Goal: Find specific page/section: Find specific page/section

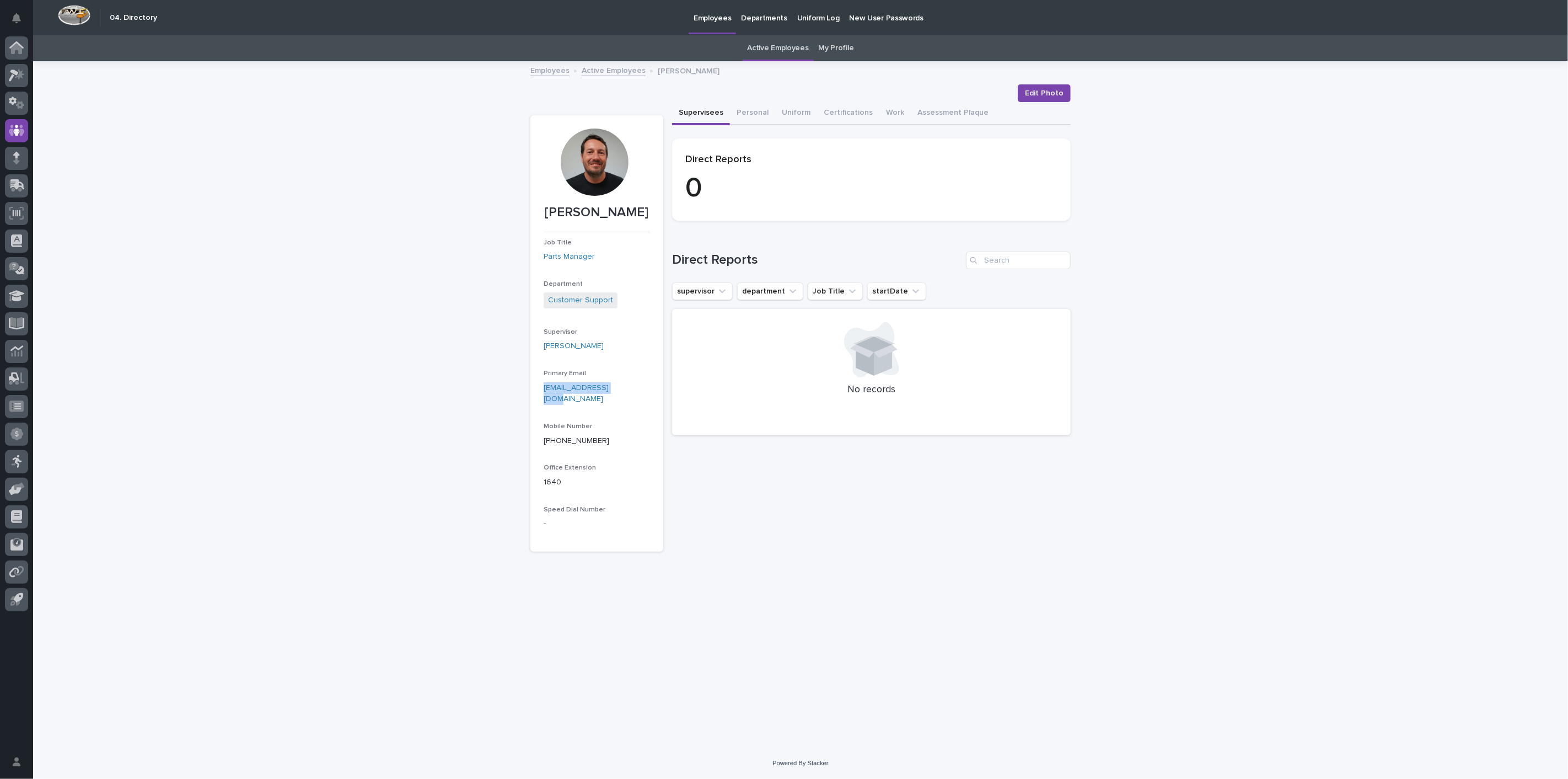
click at [839, 42] on link "My Profile" at bounding box center [836, 48] width 35 height 26
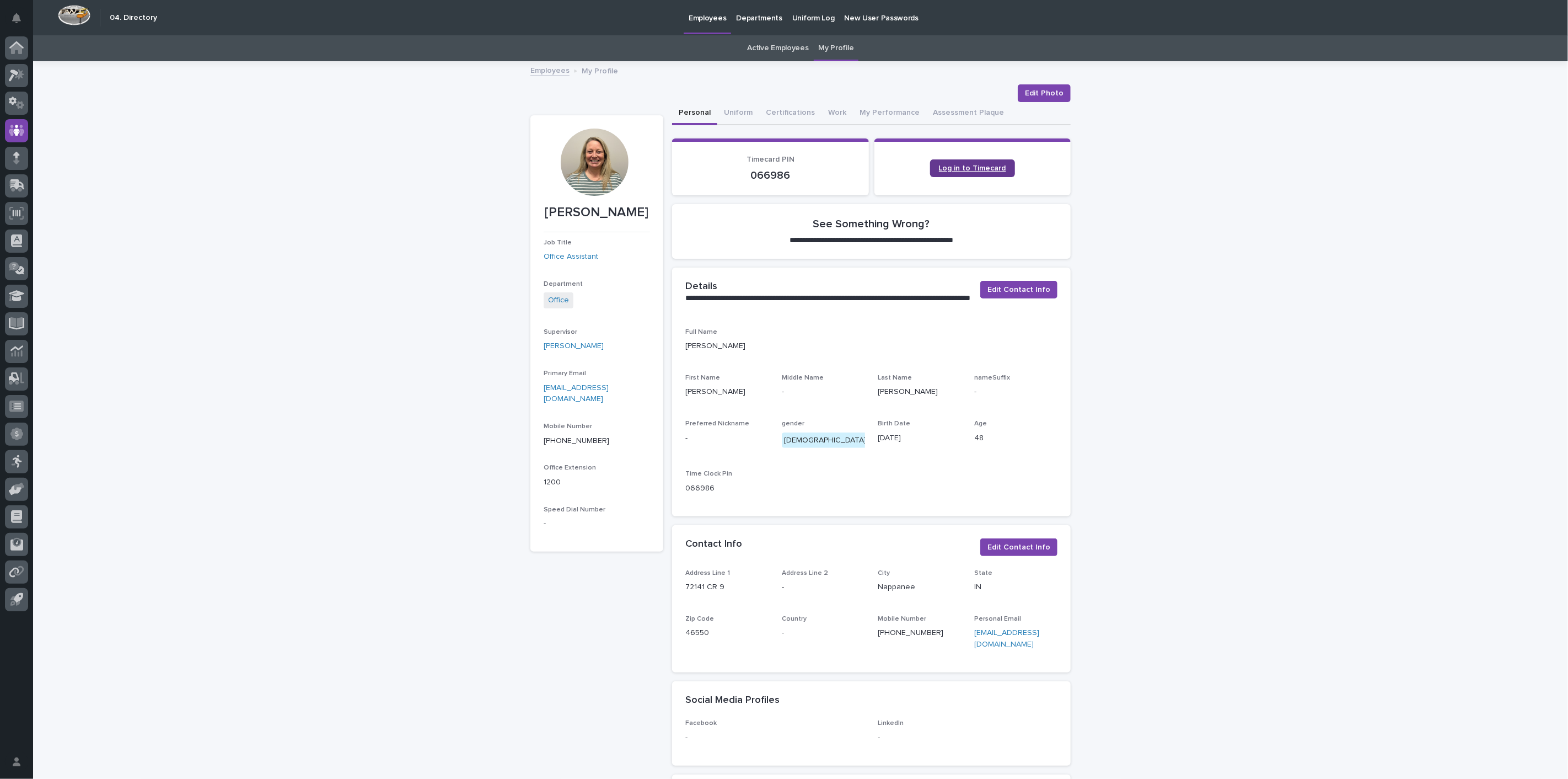
click at [964, 168] on span "Log in to Timecard" at bounding box center [973, 169] width 67 height 8
click at [22, 50] on icon at bounding box center [16, 48] width 11 height 11
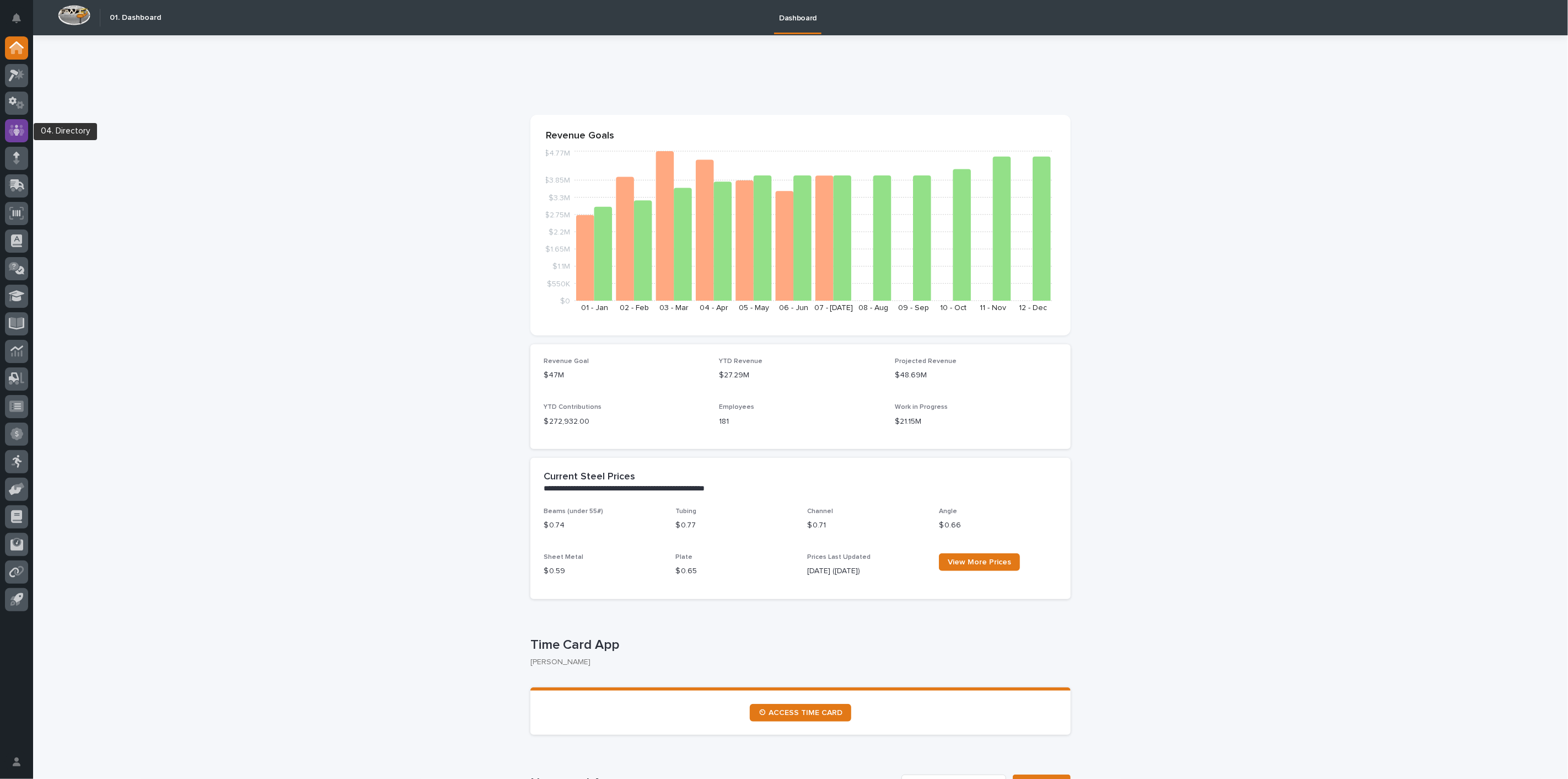
click at [18, 127] on icon at bounding box center [16, 130] width 7 height 11
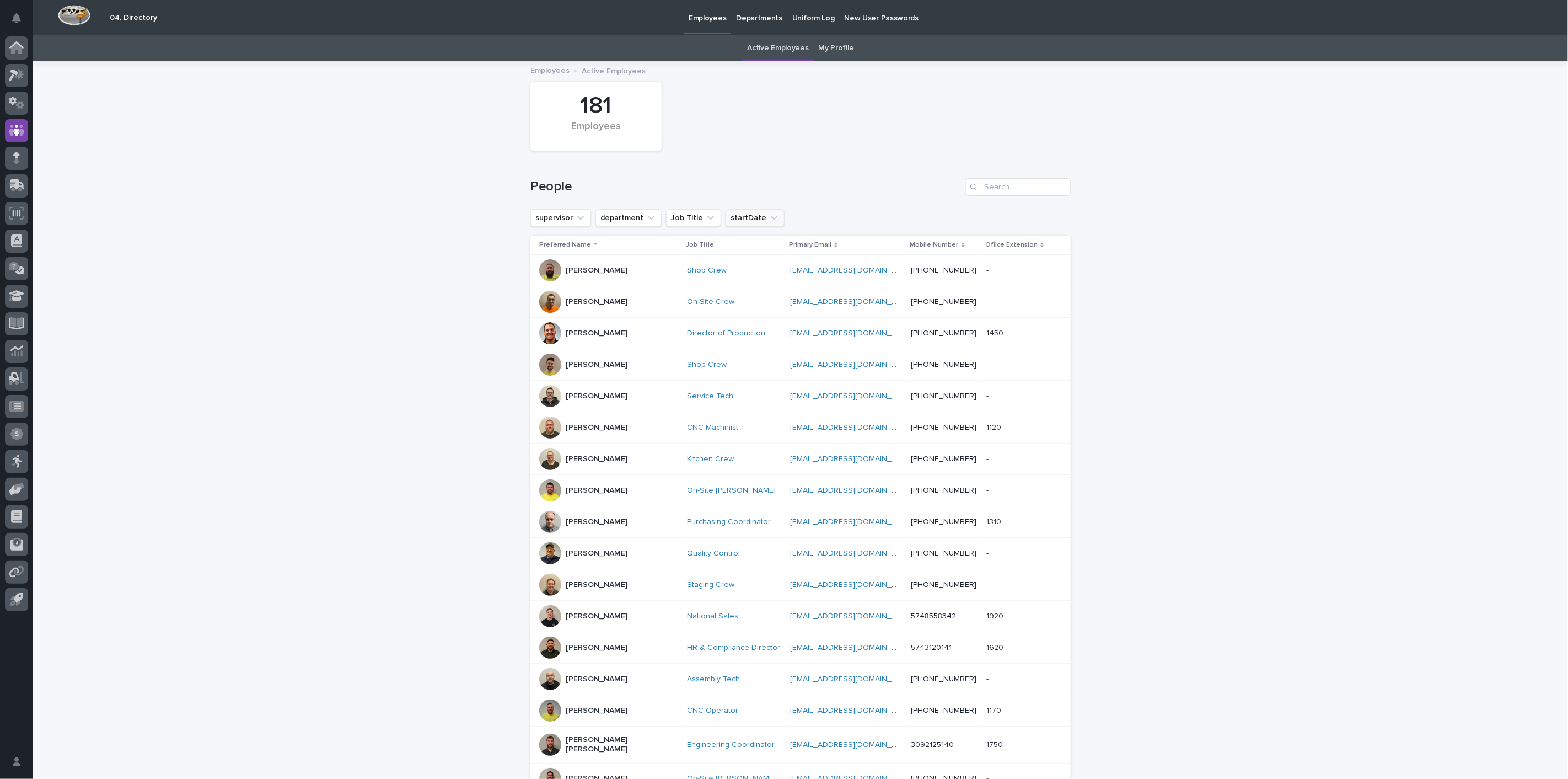
click at [769, 221] on icon "startDate" at bounding box center [774, 217] width 11 height 11
click at [850, 243] on icon at bounding box center [855, 243] width 11 height 11
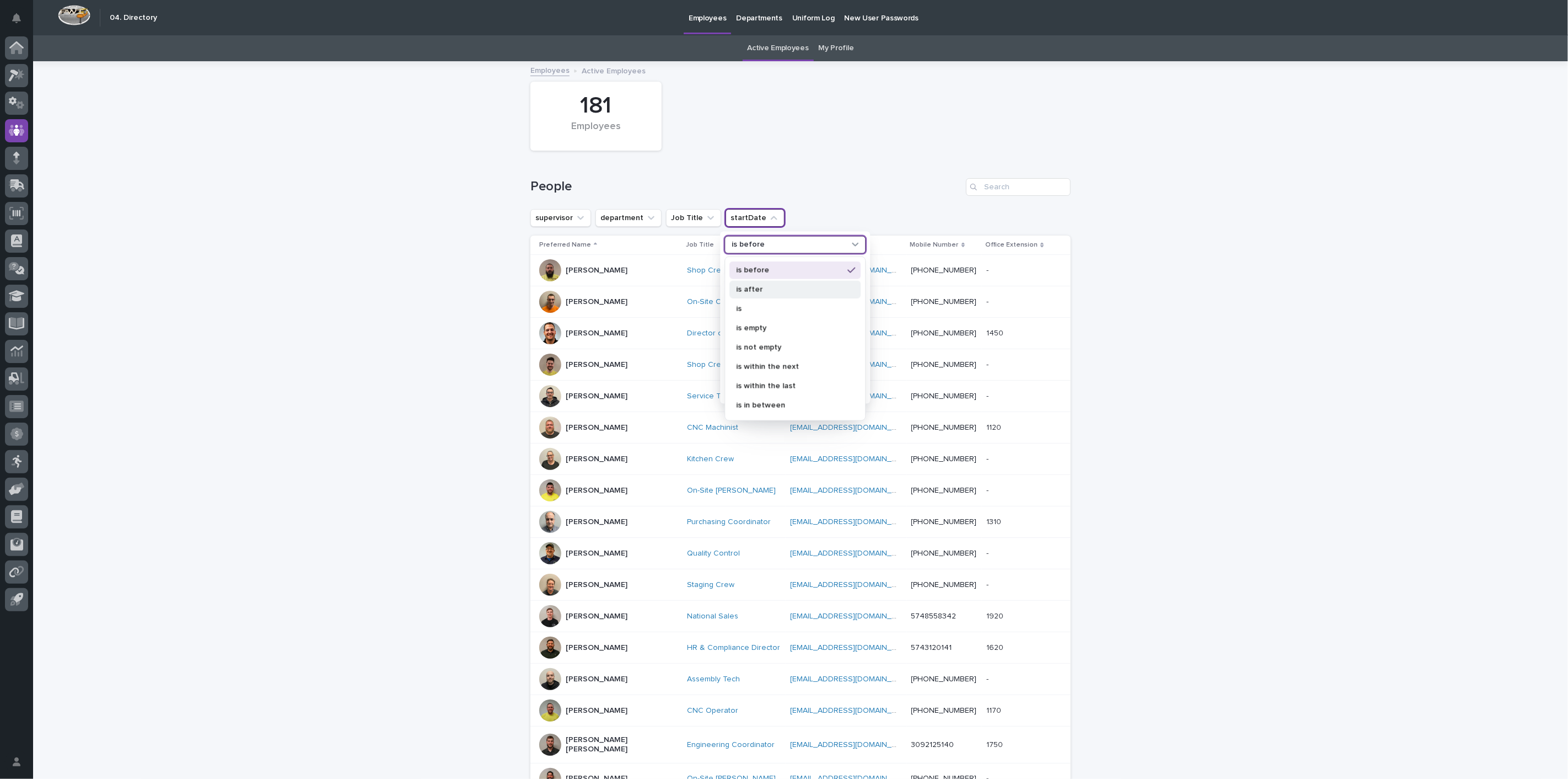
click at [744, 285] on p "is after" at bounding box center [789, 289] width 107 height 8
click at [751, 305] on p "[DATE]" at bounding box center [789, 307] width 117 height 8
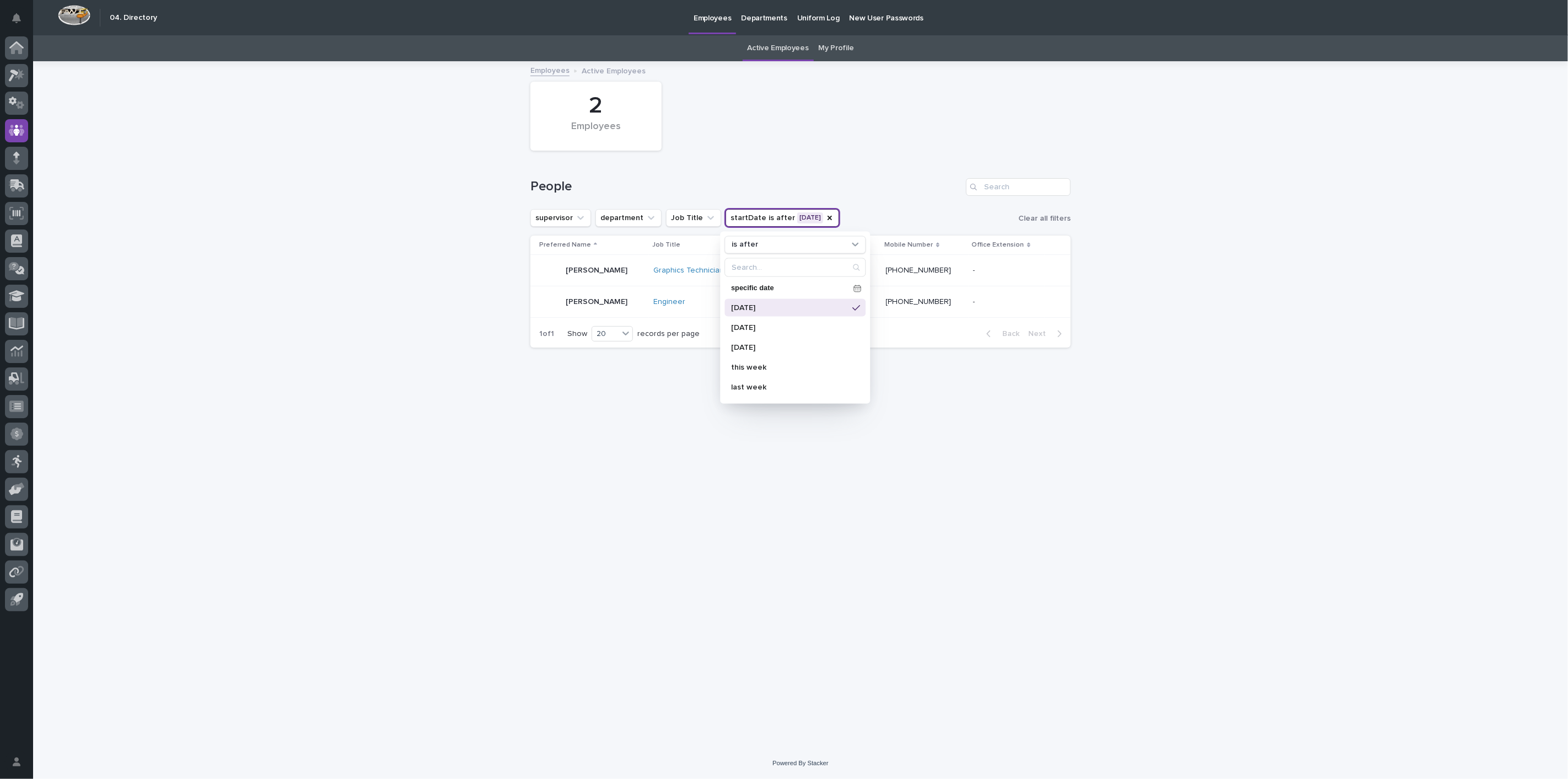
click at [856, 166] on div "People" at bounding box center [801, 182] width 541 height 53
click at [597, 271] on p "[PERSON_NAME]" at bounding box center [596, 269] width 62 height 9
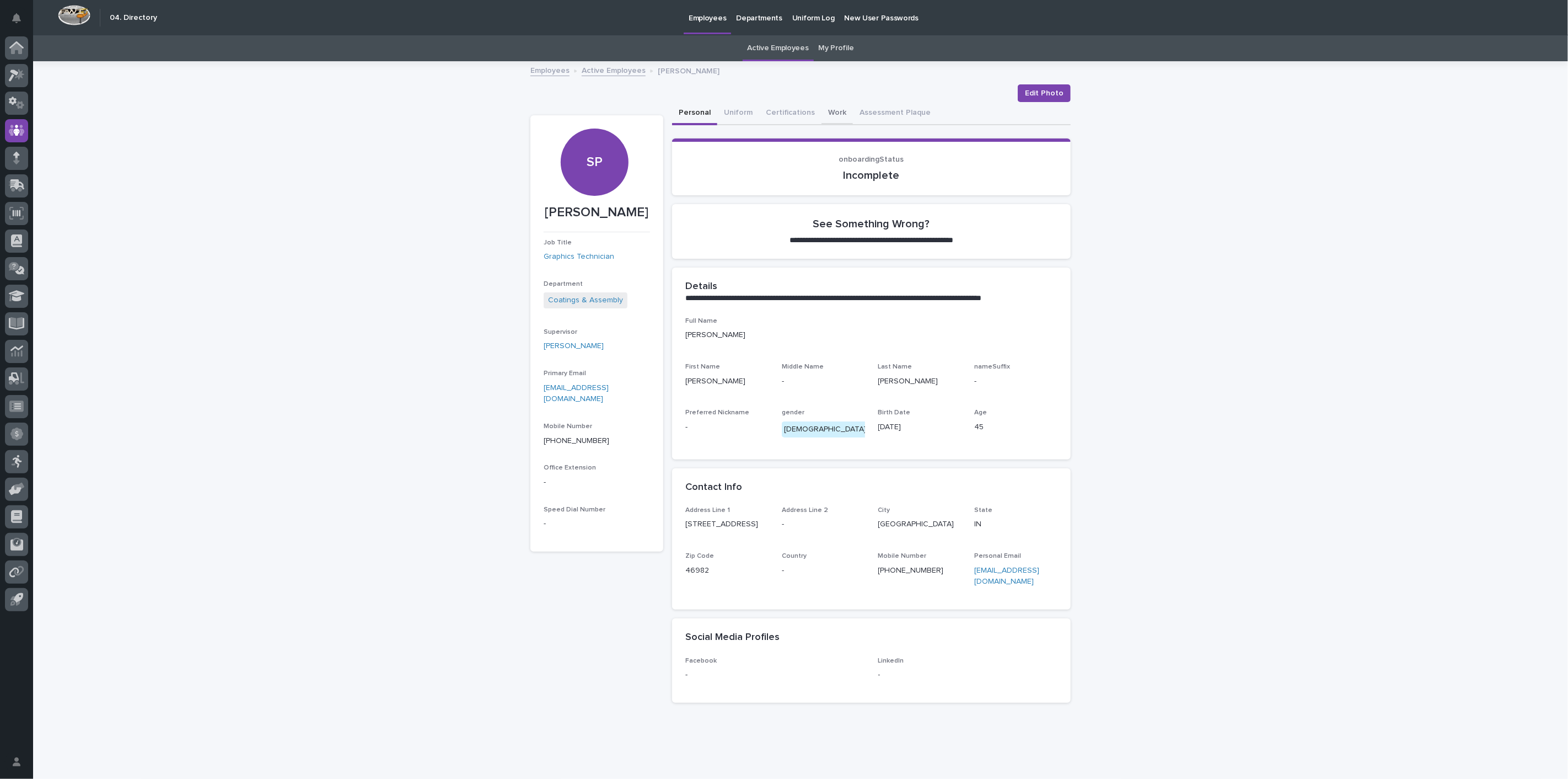
click at [826, 116] on button "Work" at bounding box center [838, 113] width 32 height 23
